Goal: Information Seeking & Learning: Learn about a topic

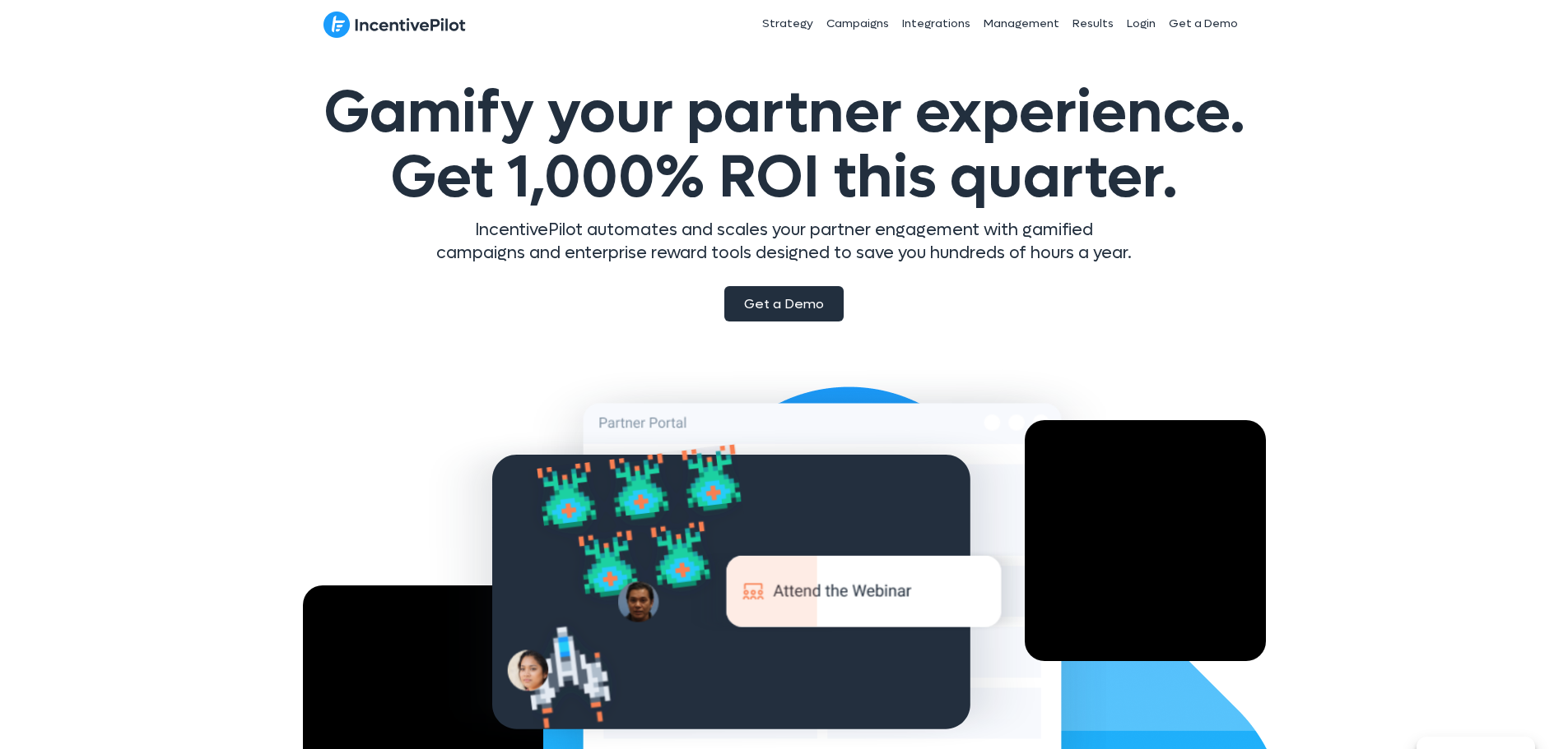
click at [765, 311] on span "Get a Demo" at bounding box center [784, 303] width 80 height 17
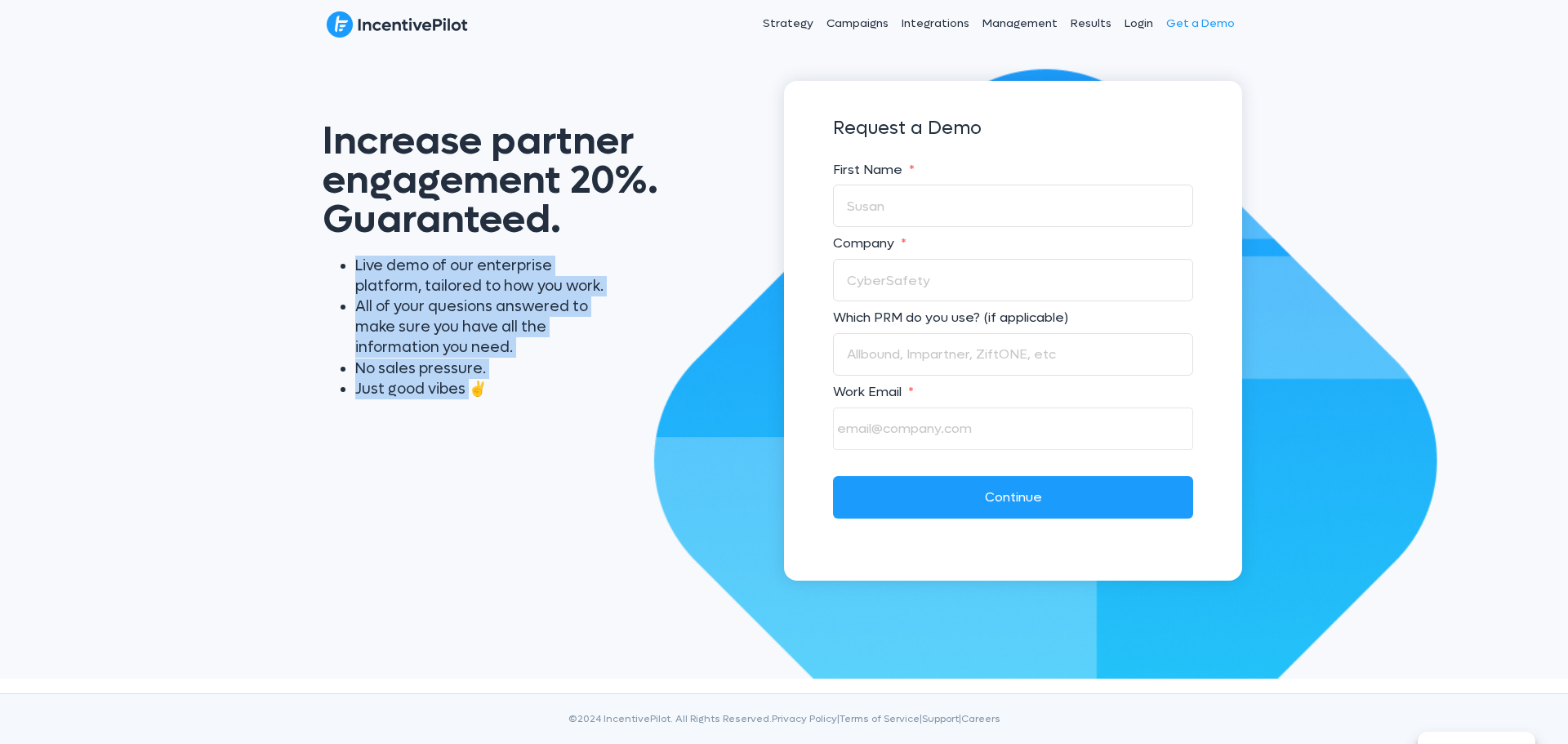
drag, startPoint x: 358, startPoint y: 268, endPoint x: 477, endPoint y: 398, distance: 176.2
click at [477, 398] on ul "Live demo of our enterprise platform, tailored to how you work. All of your que…" at bounding box center [467, 327] width 290 height 144
click at [477, 395] on li "Just good vibes ✌️" at bounding box center [484, 389] width 258 height 21
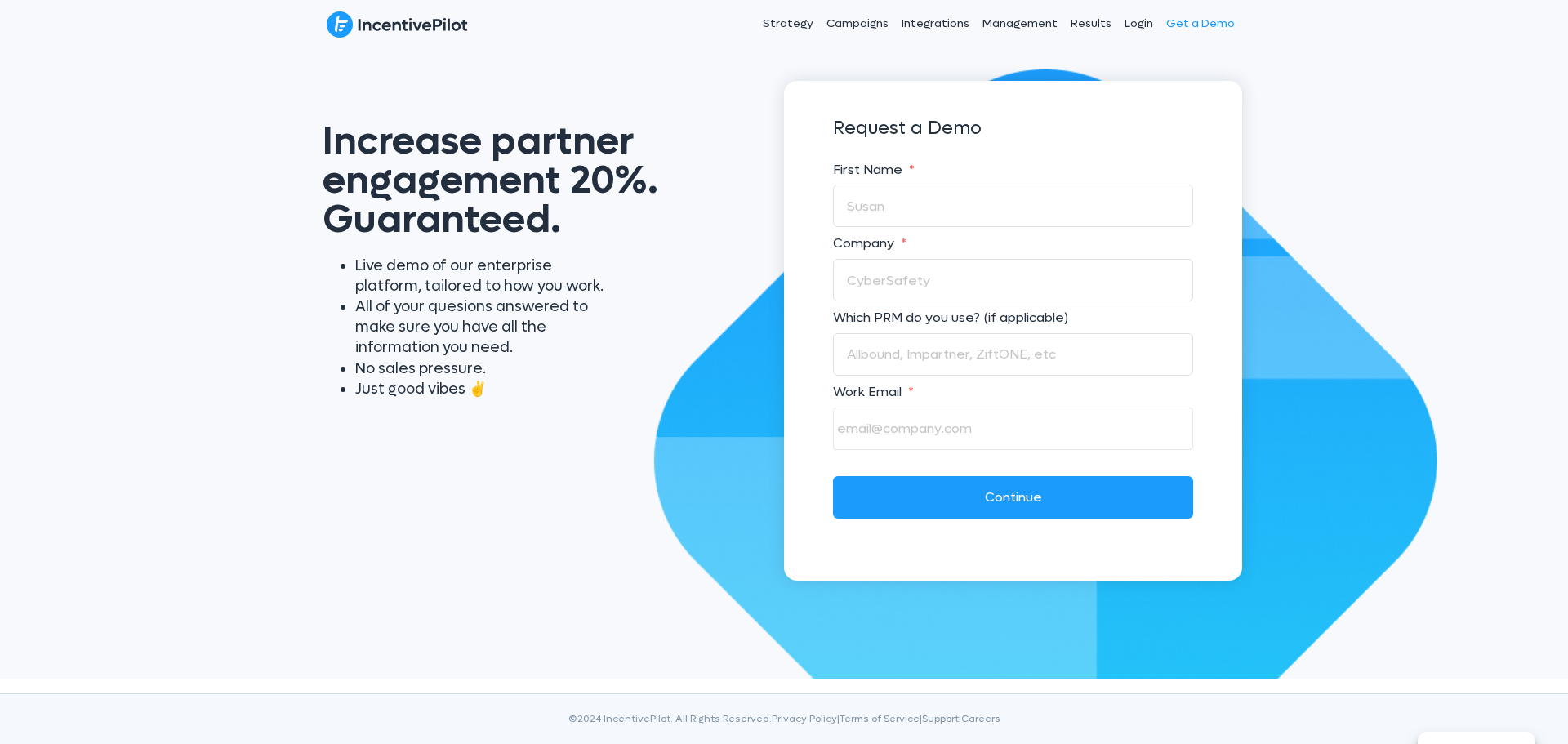
drag, startPoint x: 486, startPoint y: 386, endPoint x: 471, endPoint y: 383, distance: 15.3
click at [481, 384] on li "Just good vibes ✌️" at bounding box center [484, 389] width 258 height 21
click at [459, 383] on li "Just good vibes ✌️" at bounding box center [484, 389] width 258 height 21
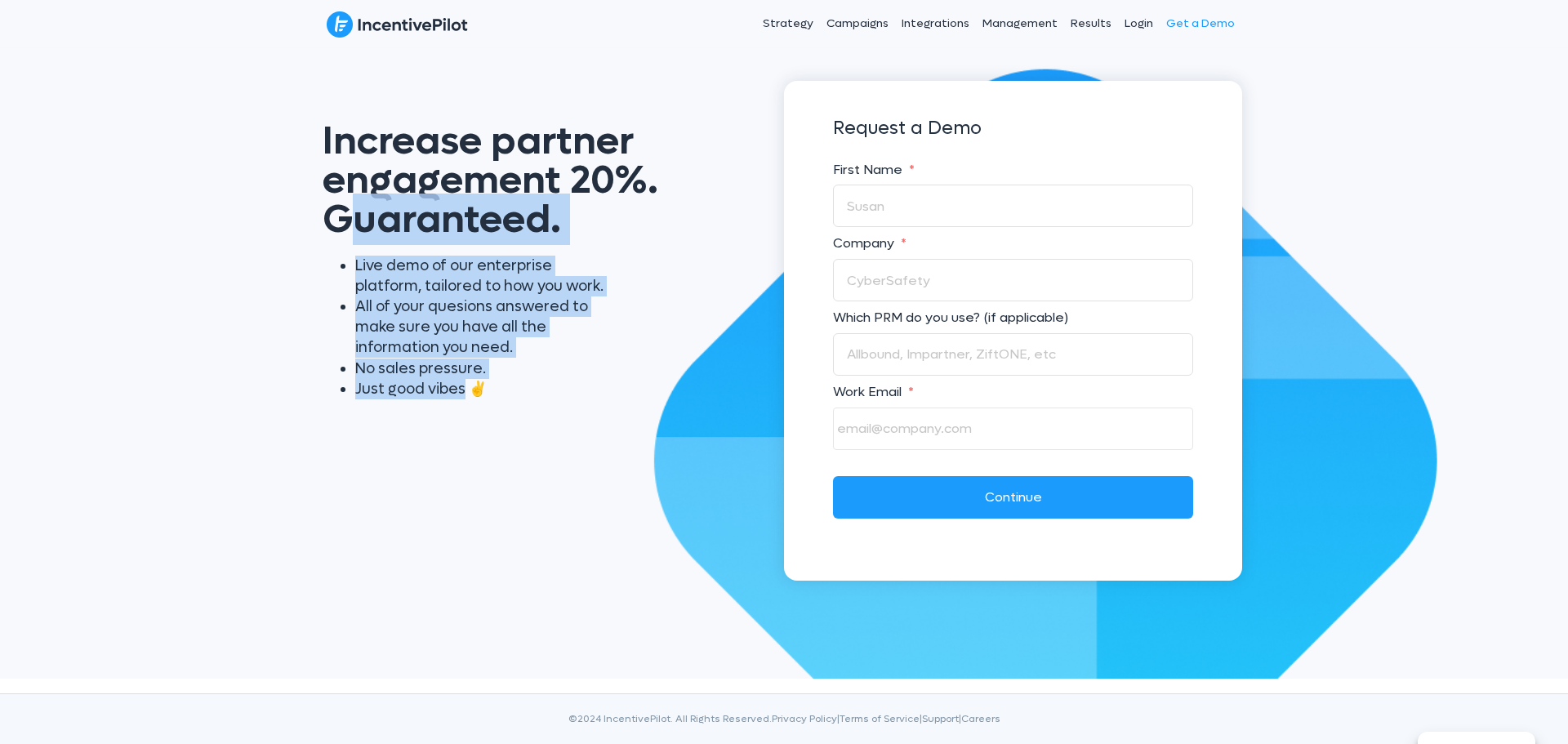
drag, startPoint x: 445, startPoint y: 362, endPoint x: 350, endPoint y: 232, distance: 161.0
click at [350, 232] on div "Increase partner engagement 20%. Guaranteed. Live demo of our enterprise platfo…" at bounding box center [545, 250] width 478 height 340
click at [355, 240] on span "Increase partner engagement 20%. Guaranteed." at bounding box center [490, 180] width 335 height 130
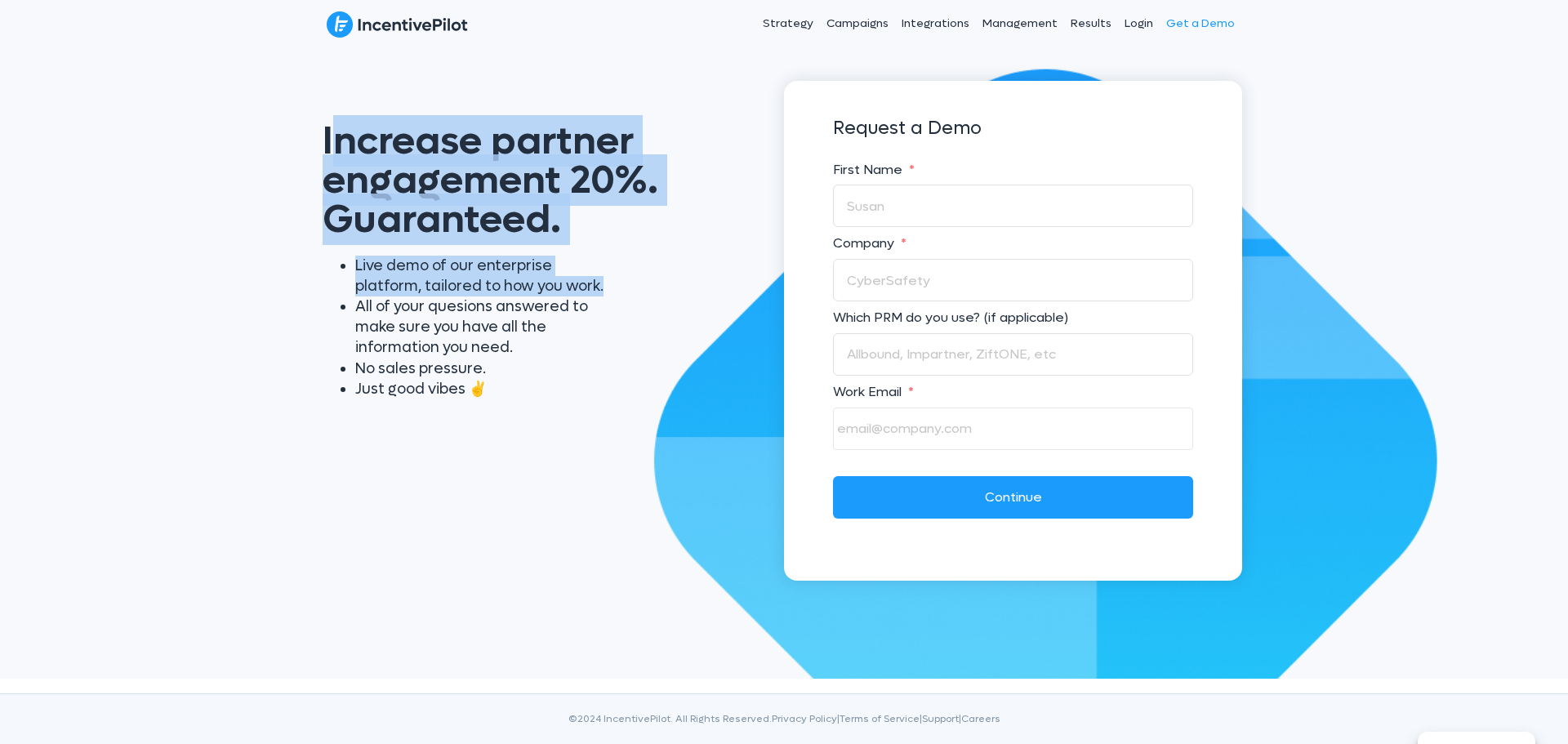
drag, startPoint x: 333, startPoint y: 138, endPoint x: 627, endPoint y: 285, distance: 328.7
click at [627, 285] on div "Increase partner engagement 20%. Guaranteed. Live demo of our enterprise platfo…" at bounding box center [545, 250] width 478 height 340
click at [624, 285] on div "Live demo of our enterprise platform, tailored to how you work. All of your que…" at bounding box center [508, 334] width 404 height 174
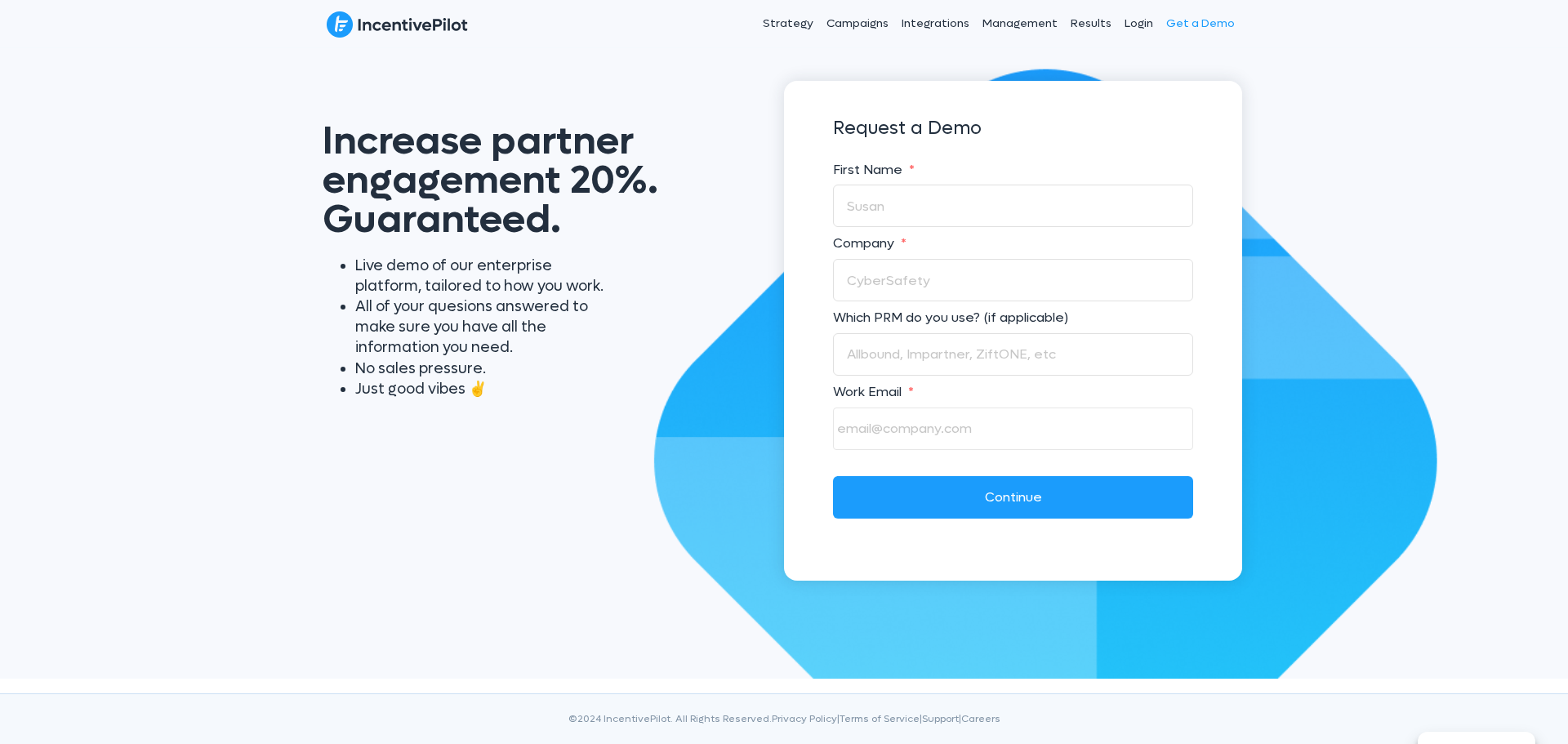
click at [530, 333] on li "All of your quesions answered to make sure you have all the information you nee…" at bounding box center [484, 327] width 258 height 62
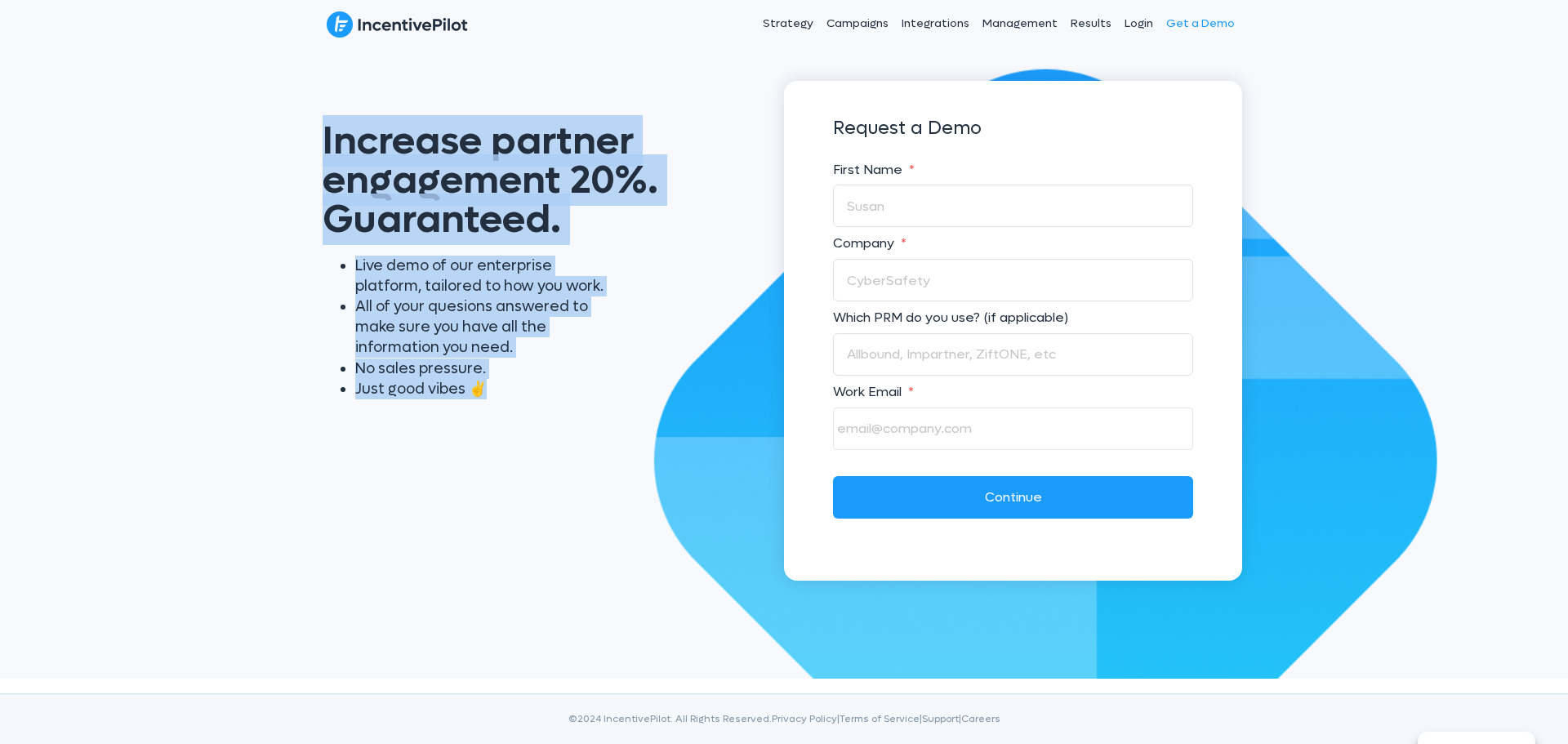
drag, startPoint x: 493, startPoint y: 391, endPoint x: 310, endPoint y: 146, distance: 305.8
click at [310, 146] on div "Increase partner engagement 20%. Guaranteed. Live demo of our enterprise platfo…" at bounding box center [545, 250] width 478 height 340
click at [337, 142] on span "Increase partner engagement 20%. Guaranteed." at bounding box center [490, 180] width 335 height 130
drag, startPoint x: 318, startPoint y: 132, endPoint x: 582, endPoint y: 383, distance: 364.3
click at [583, 383] on div "Increase partner engagement 20%. Guaranteed. Live demo of our enterprise platfo…" at bounding box center [545, 250] width 478 height 340
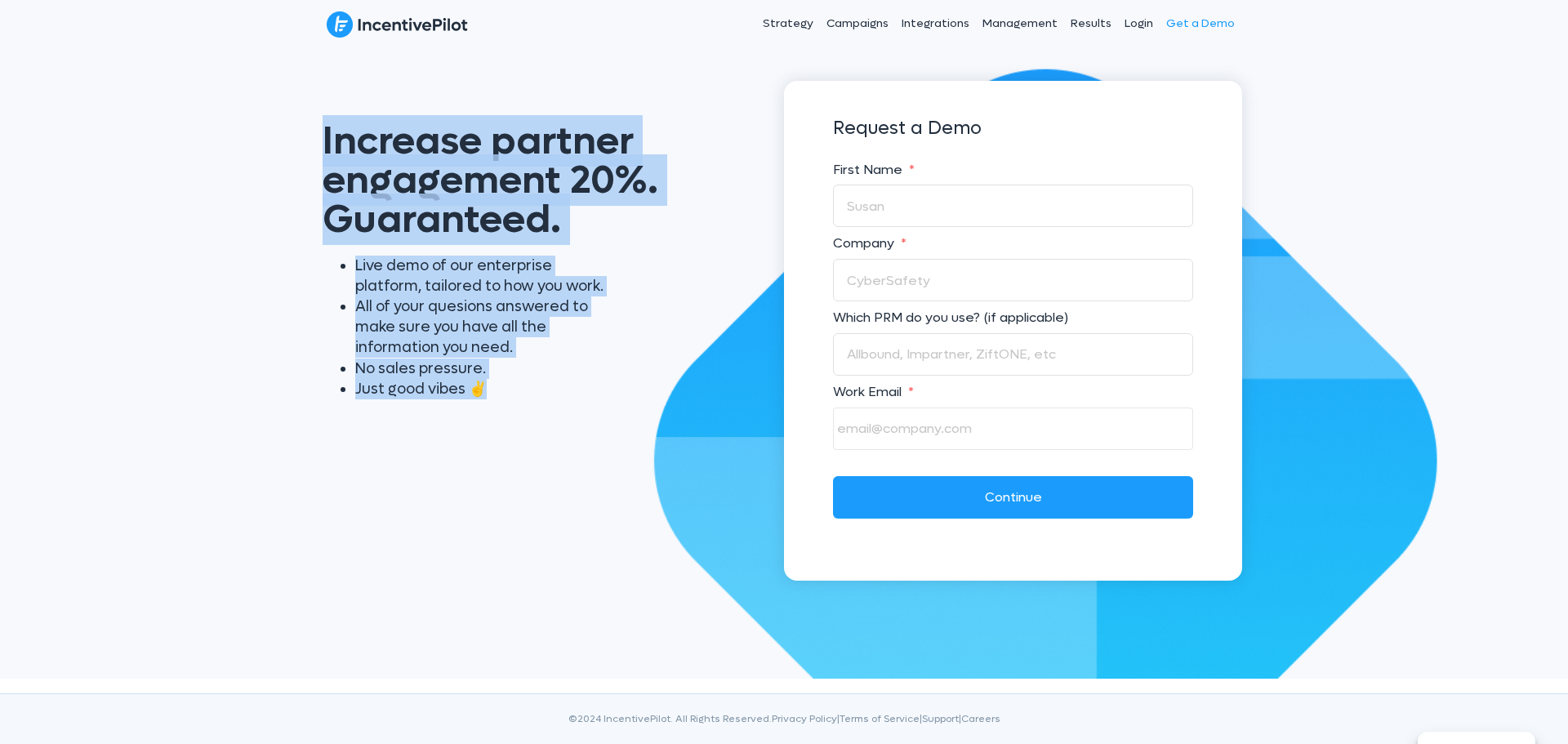
click at [581, 381] on li "Just good vibes ✌️" at bounding box center [484, 389] width 258 height 21
drag, startPoint x: 509, startPoint y: 379, endPoint x: 325, endPoint y: 154, distance: 290.7
click at [325, 154] on div "Increase partner engagement 20%. Guaranteed. Live demo of our enterprise platfo…" at bounding box center [545, 250] width 478 height 340
click at [326, 155] on span "Increase partner engagement 20%. Guaranteed." at bounding box center [490, 180] width 335 height 130
drag, startPoint x: 338, startPoint y: 133, endPoint x: 487, endPoint y: 381, distance: 289.3
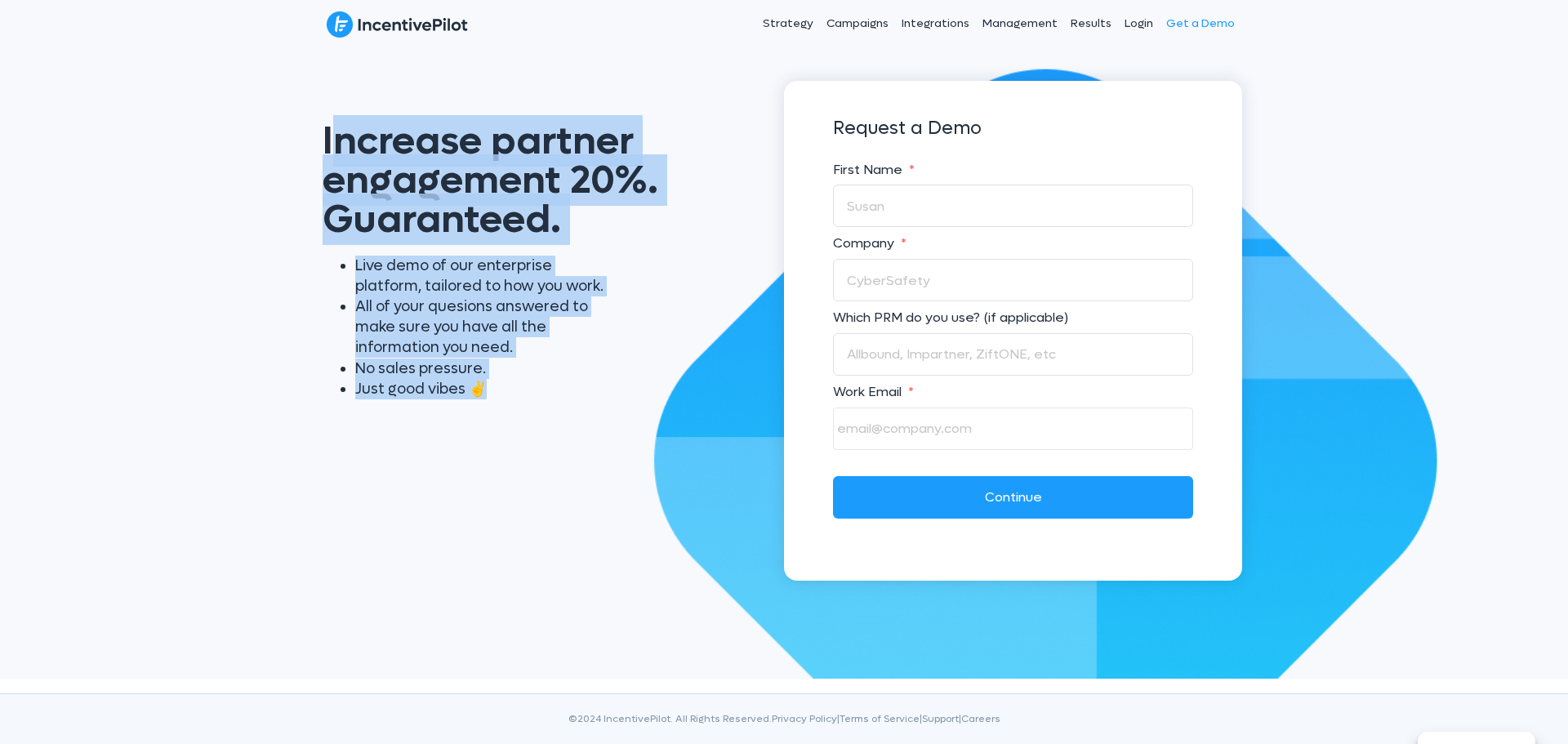
click at [487, 381] on div "Increase partner engagement 20%. Guaranteed. Live demo of our enterprise platfo…" at bounding box center [545, 250] width 478 height 340
click at [487, 381] on li "Just good vibes ✌️" at bounding box center [484, 389] width 258 height 21
drag, startPoint x: 481, startPoint y: 368, endPoint x: 320, endPoint y: 127, distance: 289.8
click at [320, 127] on div "Increase partner engagement 20%. Guaranteed. Live demo of our enterprise platfo…" at bounding box center [545, 250] width 478 height 340
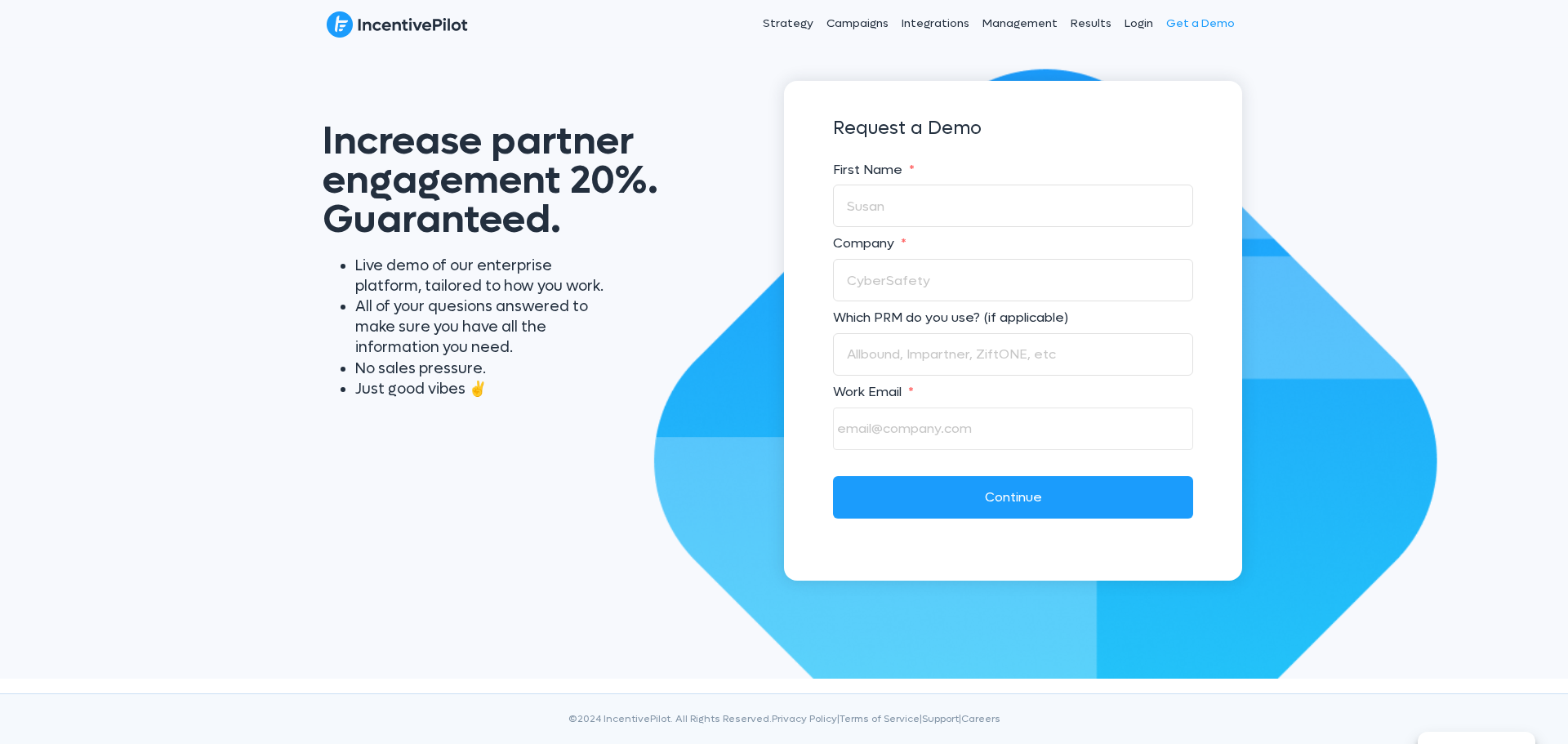
click at [1307, 54] on div "Increase partner engagement 20%. Guaranteed. Live demo of our enterprise platfo…" at bounding box center [784, 363] width 1568 height 631
click at [1304, 27] on div "Menu Strategy Campaigns Integrations Management Results Login Get a Demo" at bounding box center [784, 24] width 1568 height 48
click at [361, 28] on img at bounding box center [397, 24] width 141 height 28
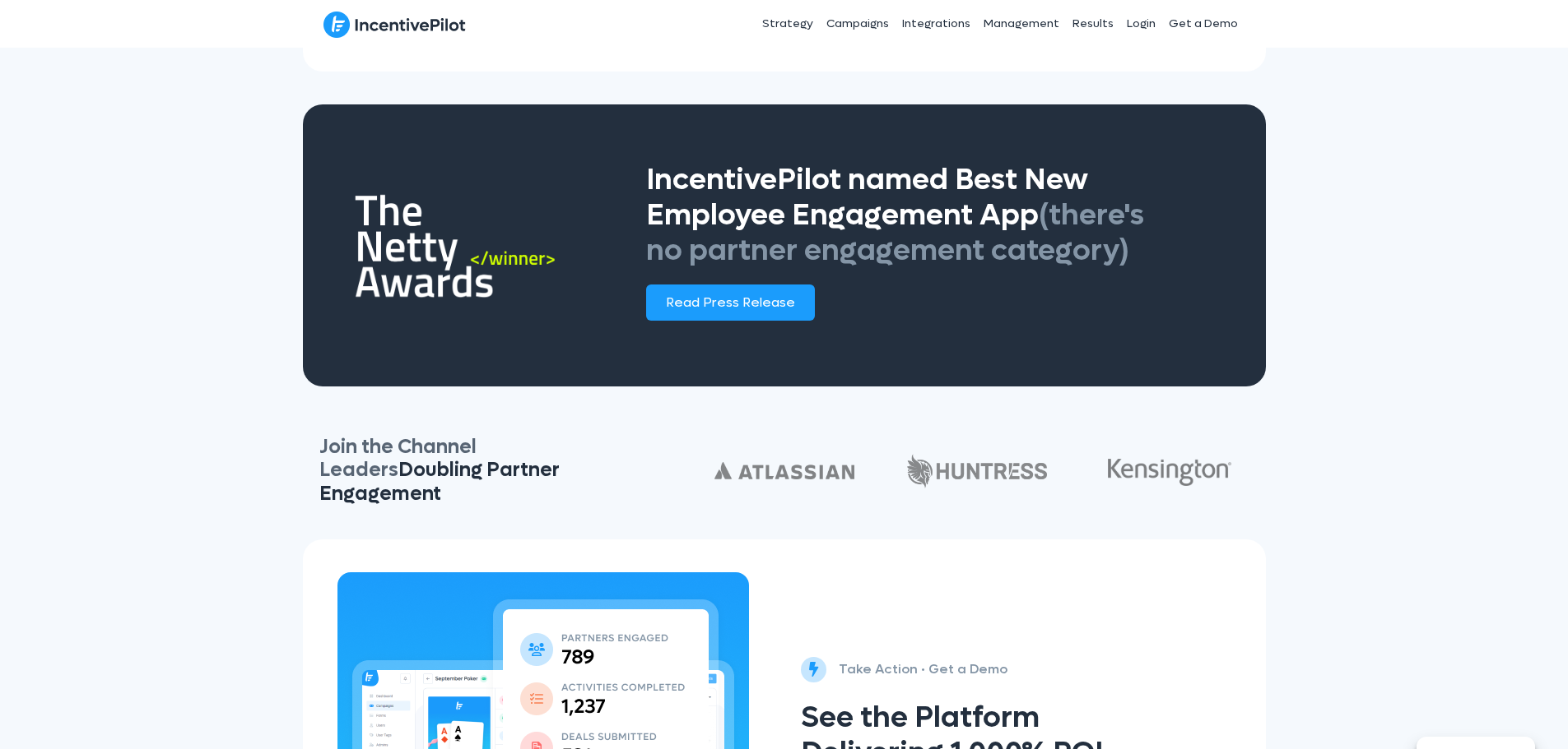
scroll to position [2750, 0]
